Goal: Transaction & Acquisition: Purchase product/service

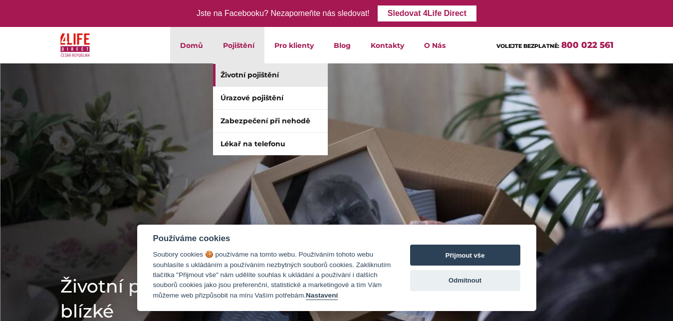
click at [249, 78] on link "Životní pojištění" at bounding box center [270, 75] width 115 height 22
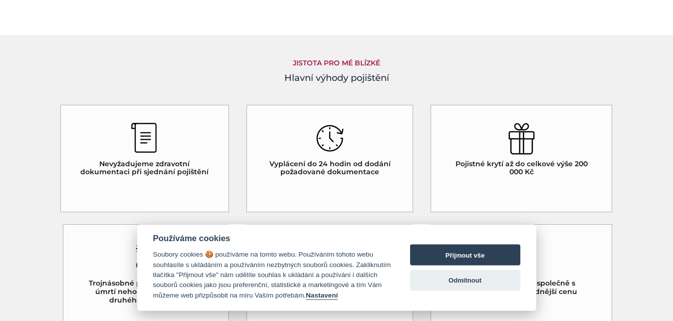
scroll to position [836, 0]
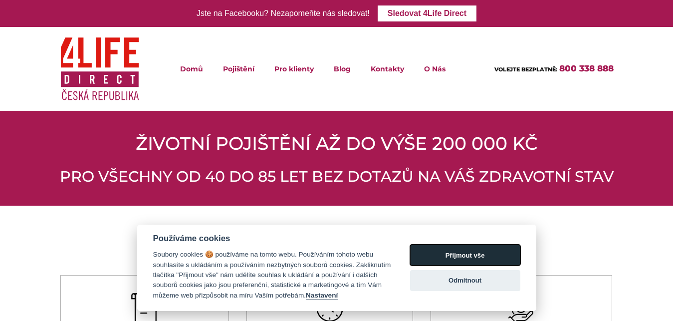
click at [471, 250] on button "Přijmout vše" at bounding box center [465, 254] width 110 height 21
checkbox input "true"
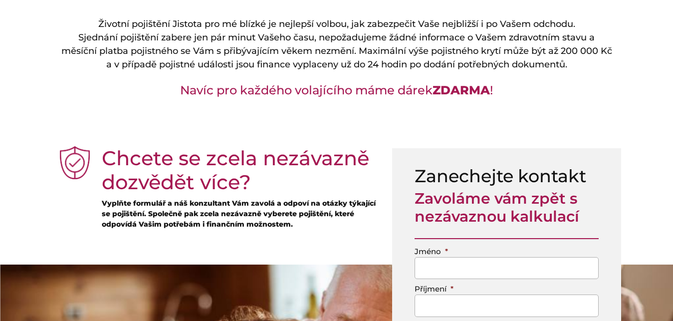
scroll to position [665, 0]
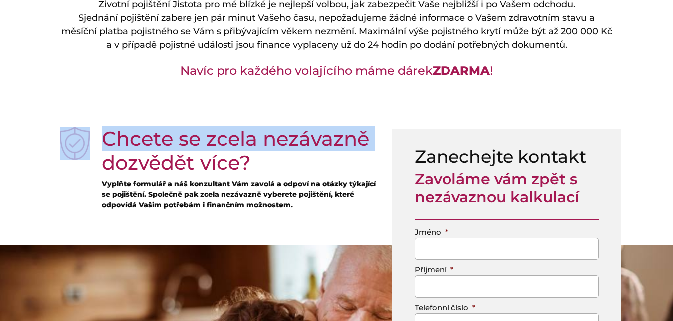
drag, startPoint x: 681, startPoint y: 28, endPoint x: 665, endPoint y: 122, distance: 95.5
click at [665, 114] on section "Životní pojištění Jistota pro mé blízké je nejlepší volbou, jak zabezpečit Vaše…" at bounding box center [336, 40] width 673 height 148
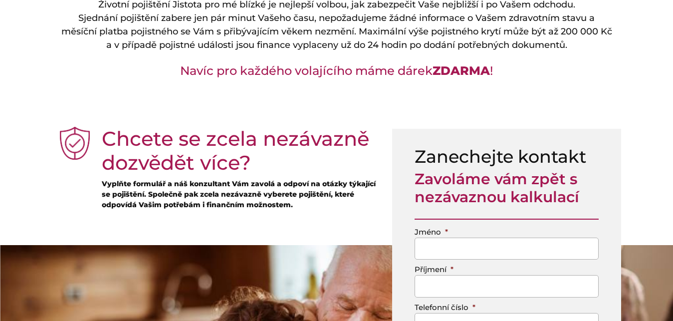
click at [657, 101] on section "Životní pojištění Jistota pro mé blízké je nejlepší volbou, jak zabezpečit Vaše…" at bounding box center [336, 40] width 673 height 148
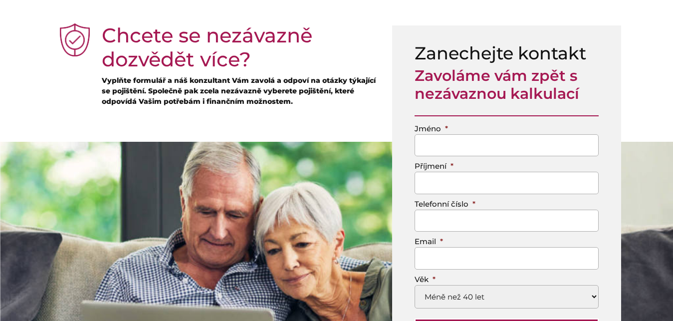
scroll to position [3598, 0]
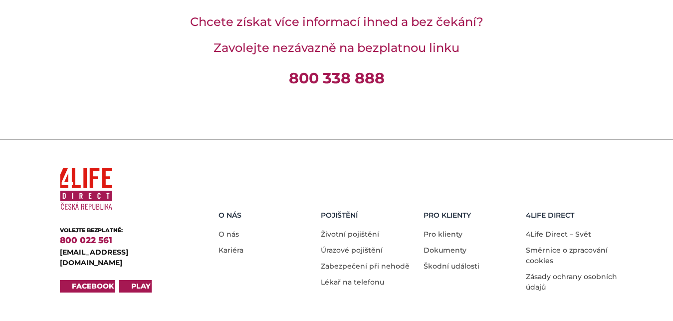
drag, startPoint x: 681, startPoint y: 225, endPoint x: 681, endPoint y: 331, distance: 105.2
